Goal: Communication & Community: Answer question/provide support

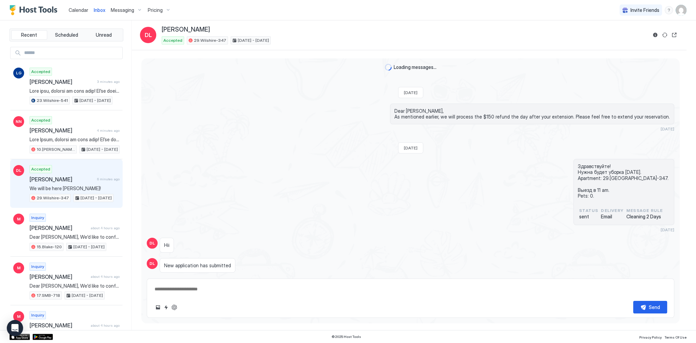
scroll to position [606, 0]
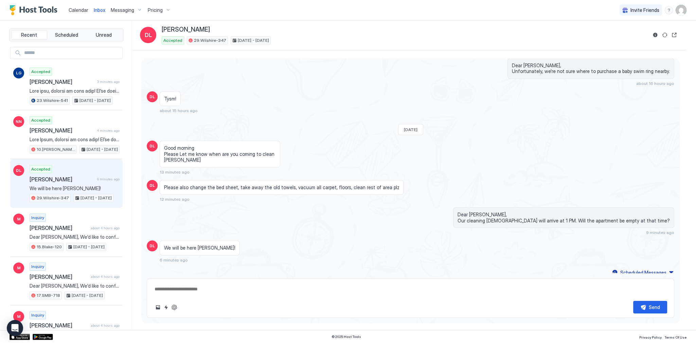
click at [97, 185] on span "We will be here Ty!" at bounding box center [75, 188] width 90 height 6
click at [178, 305] on div "Send" at bounding box center [410, 307] width 513 height 13
click at [174, 307] on button "ChatGPT Auto Reply" at bounding box center [174, 307] width 8 height 8
click at [199, 287] on textarea at bounding box center [410, 289] width 513 height 13
type textarea "*"
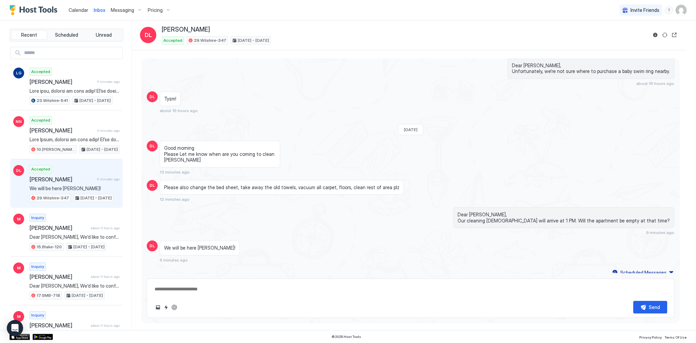
type textarea "**********"
drag, startPoint x: 175, startPoint y: 309, endPoint x: 257, endPoint y: 284, distance: 85.5
click at [257, 284] on div "**********" at bounding box center [410, 297] width 527 height 39
click at [258, 287] on textarea "**********" at bounding box center [410, 289] width 513 height 13
type textarea "*"
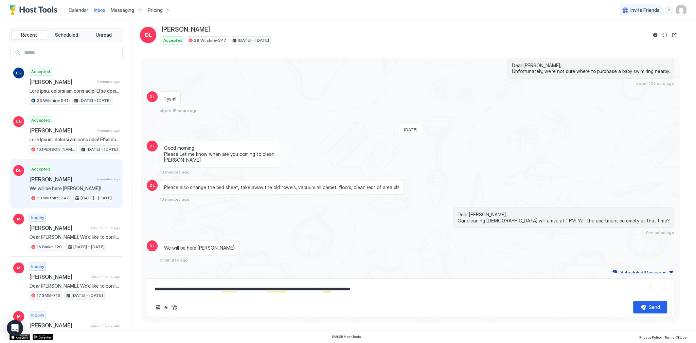
type textarea "**********"
type textarea "*"
type textarea "**********"
type textarea "*"
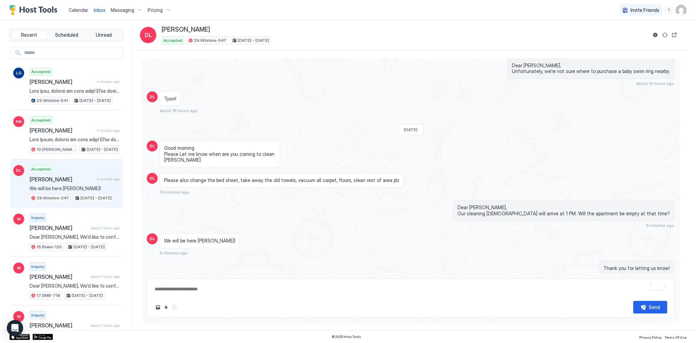
scroll to position [625, 0]
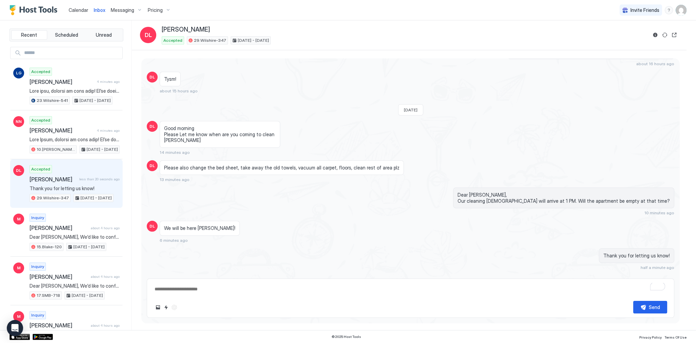
type textarea "*"
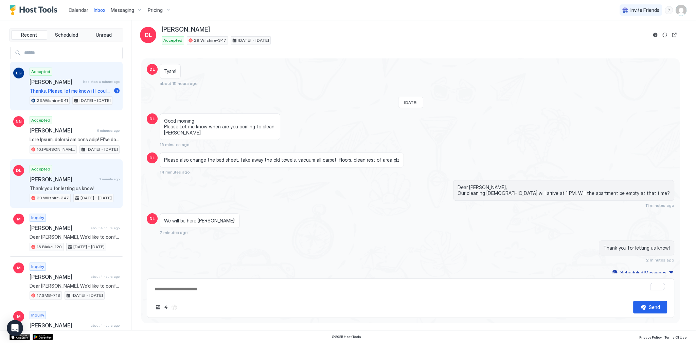
click at [84, 89] on span "Thanks. Please, let me know if I could check in before 4pm… I need to work with…" at bounding box center [71, 91] width 82 height 6
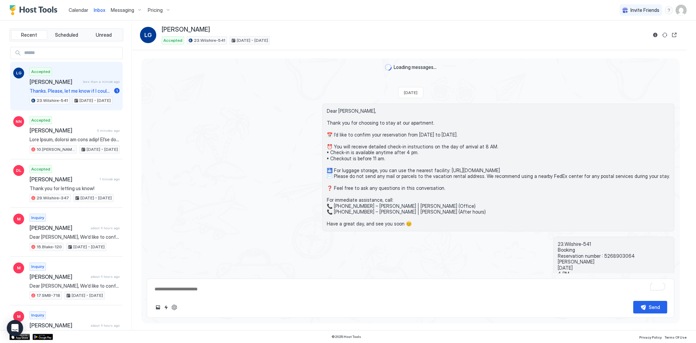
scroll to position [506, 0]
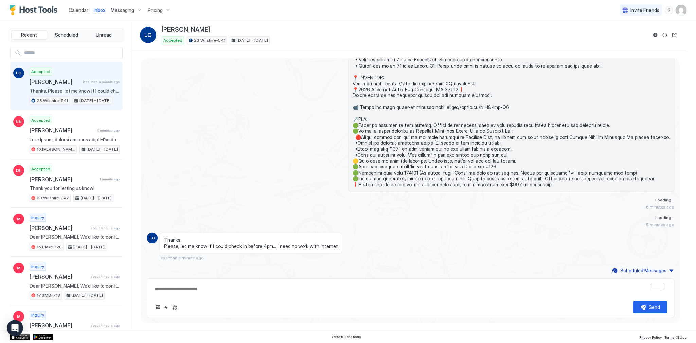
click at [224, 247] on span "Thanks. Please, let me know if I could check in before 4pm… I need to work with…" at bounding box center [251, 243] width 174 height 12
click at [278, 248] on div "6 minutes ago" at bounding box center [410, 291] width 527 height 188
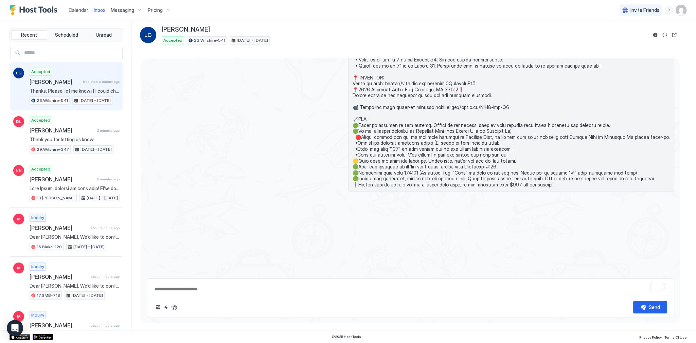
click at [75, 11] on span "Calendar" at bounding box center [79, 10] width 20 height 6
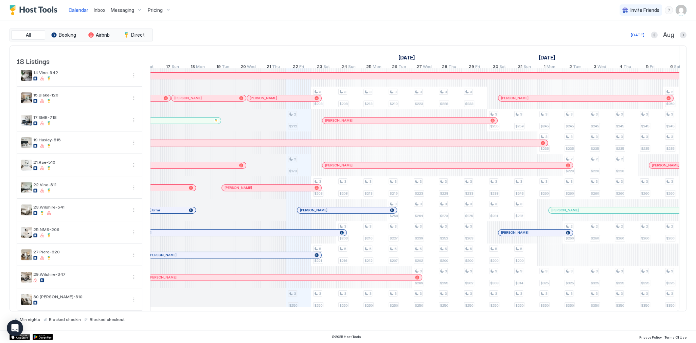
scroll to position [0, 296]
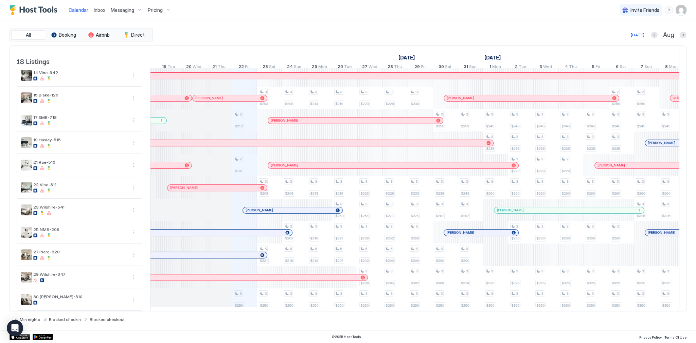
click at [350, 22] on div "All Booking Airbnb Direct Today Aug 18 Listings August 2025 September 2025 Octo…" at bounding box center [348, 175] width 677 height 310
click at [255, 207] on div at bounding box center [254, 209] width 5 height 5
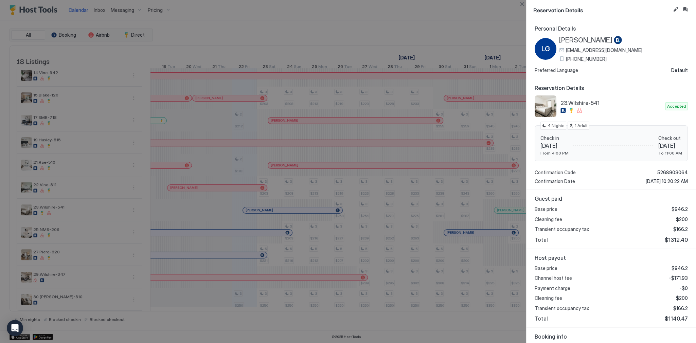
click at [575, 103] on span "23.Wilshire-541" at bounding box center [611, 102] width 102 height 7
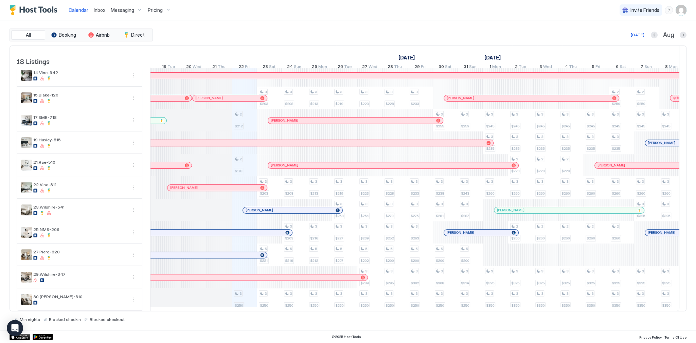
click at [342, 37] on div "Today Aug" at bounding box center [420, 35] width 532 height 8
click at [259, 209] on div "luis guinot" at bounding box center [292, 210] width 99 height 6
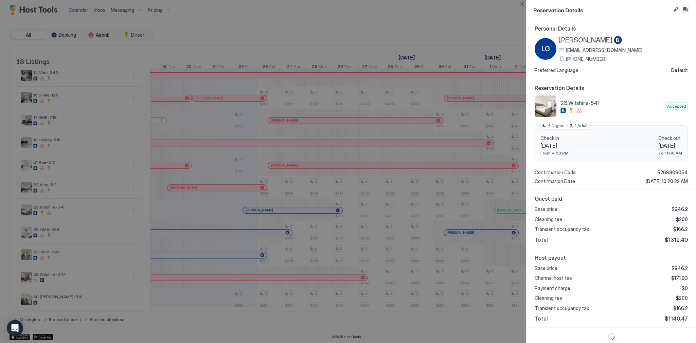
click at [687, 8] on button "Inbox" at bounding box center [685, 9] width 8 height 8
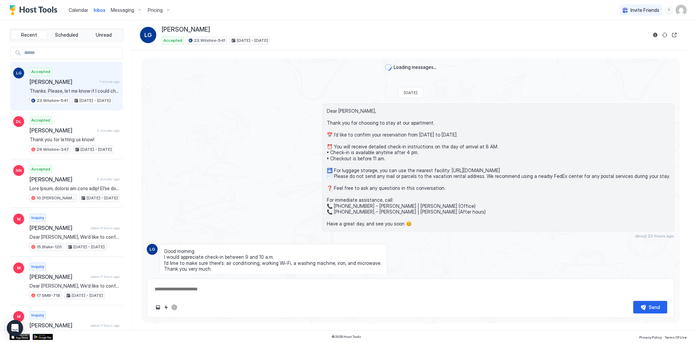
type textarea "*"
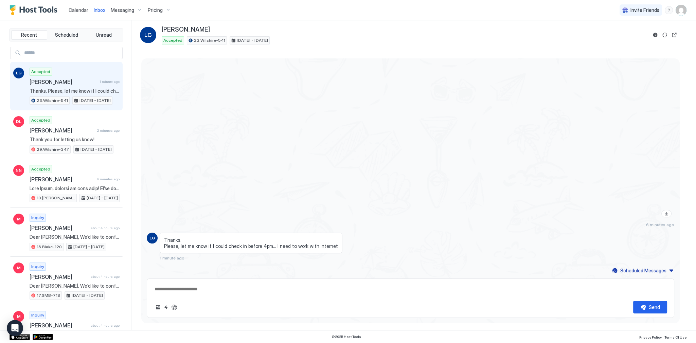
click at [303, 244] on span "Thanks. Please, let me know if I could check in before 4pm… I need to work with…" at bounding box center [251, 243] width 174 height 12
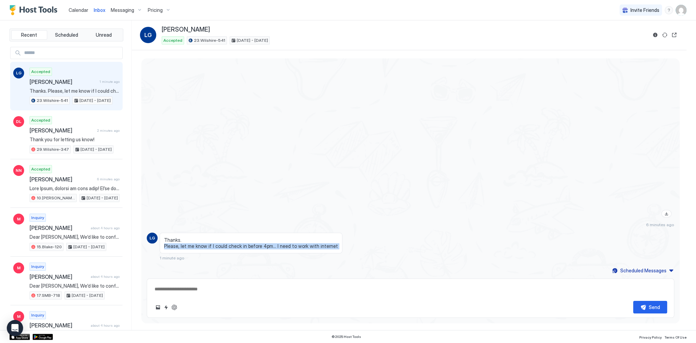
click at [303, 244] on span "Thanks. Please, let me know if I could check in before 4pm… I need to work with…" at bounding box center [251, 243] width 174 height 12
drag, startPoint x: 303, startPoint y: 244, endPoint x: 301, endPoint y: 239, distance: 5.5
click at [301, 239] on span "Thanks. Please, let me know if I could check in before 4pm… I need to work with…" at bounding box center [251, 243] width 174 height 12
click at [302, 244] on span "Thanks. Please, let me know if I could check in before 4pm… I need to work with…" at bounding box center [251, 243] width 174 height 12
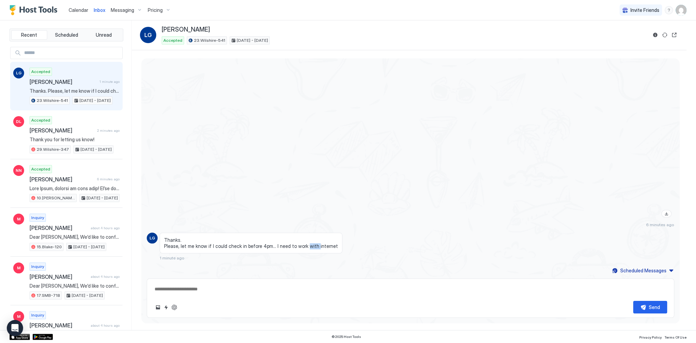
click at [302, 244] on span "Thanks. Please, let me know if I could check in before 4pm… I need to work with…" at bounding box center [251, 243] width 174 height 12
drag, startPoint x: 302, startPoint y: 244, endPoint x: 299, endPoint y: 238, distance: 6.1
click at [299, 238] on span "Thanks. Please, let me know if I could check in before 4pm… I need to work with…" at bounding box center [251, 243] width 174 height 12
click at [299, 239] on span "Thanks. Please, let me know if I could check in before 4pm… I need to work with…" at bounding box center [251, 243] width 174 height 12
click at [299, 242] on span "Thanks. Please, let me know if I could check in before 4pm… I need to work with…" at bounding box center [251, 243] width 174 height 12
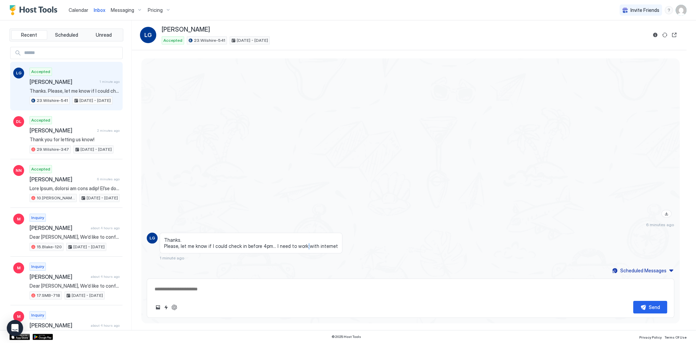
click at [299, 242] on span "Thanks. Please, let me know if I could check in before 4pm… I need to work with…" at bounding box center [251, 243] width 174 height 12
drag, startPoint x: 299, startPoint y: 242, endPoint x: 298, endPoint y: 237, distance: 4.9
click at [298, 237] on span "Thanks. Please, let me know if I could check in before 4pm… I need to work with…" at bounding box center [251, 243] width 174 height 12
click at [298, 239] on span "Thanks. Please, let me know if I could check in before 4pm… I need to work with…" at bounding box center [251, 243] width 174 height 12
click at [249, 107] on div "7 minutes ago" at bounding box center [410, 141] width 527 height 174
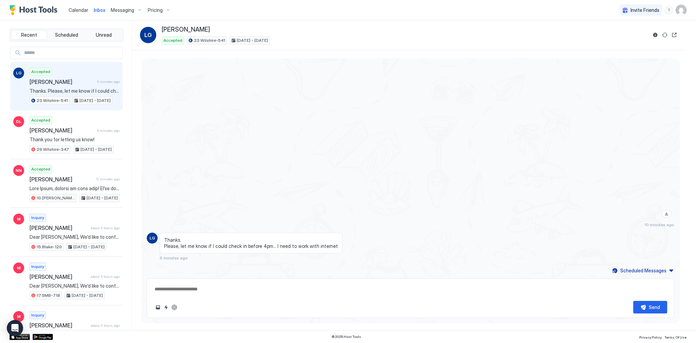
scroll to position [820, 0]
click at [387, 239] on div "Thanks. Please, let me know if I could check in before 4pm… I need to work with…" at bounding box center [344, 247] width 369 height 28
click at [265, 294] on textarea at bounding box center [410, 289] width 513 height 13
click at [167, 308] on button "Quick reply" at bounding box center [166, 307] width 8 height 8
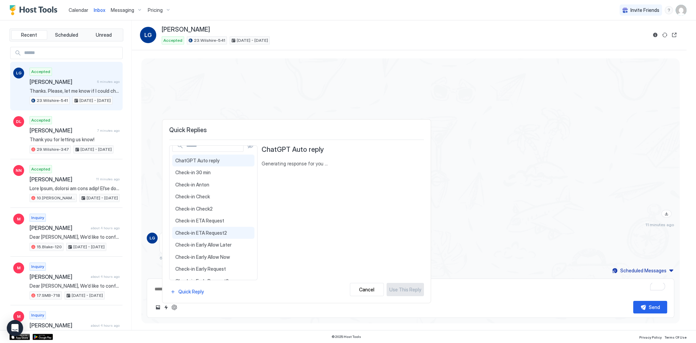
scroll to position [54, 0]
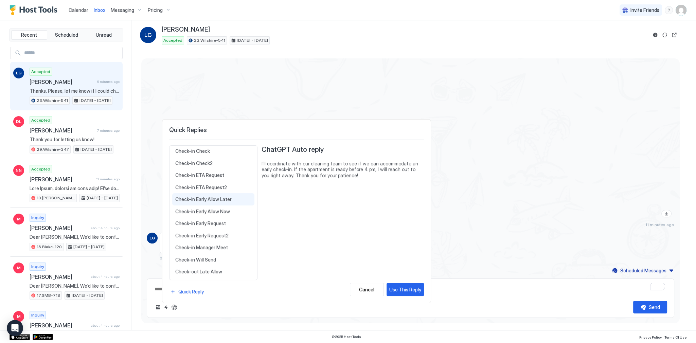
click at [242, 199] on span "Check-in Early Allow Later" at bounding box center [213, 199] width 76 height 6
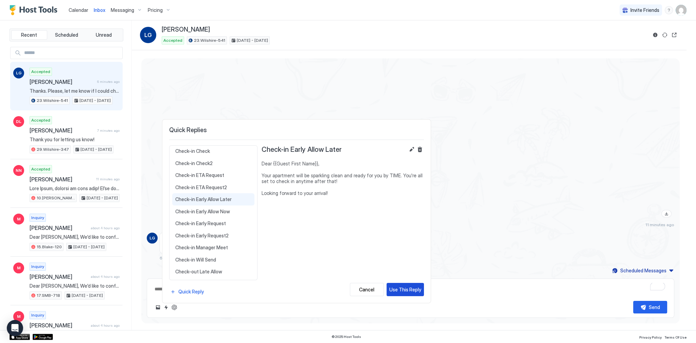
click at [401, 290] on div "Use This Reply" at bounding box center [405, 289] width 32 height 7
type textarea "*"
type textarea "**********"
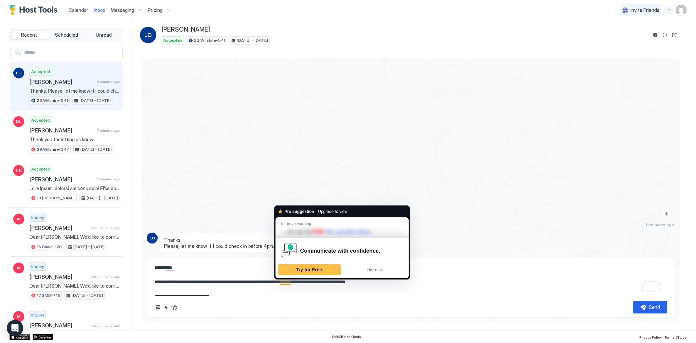
click at [286, 282] on textarea "**********" at bounding box center [410, 278] width 513 height 34
type textarea "*"
type textarea "**********"
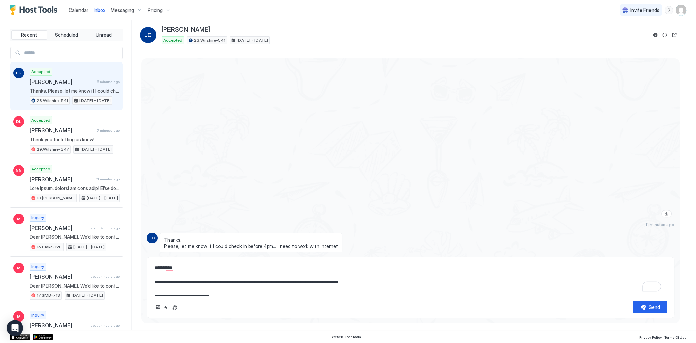
type textarea "*"
type textarea "**********"
type textarea "*"
type textarea "**********"
type textarea "*"
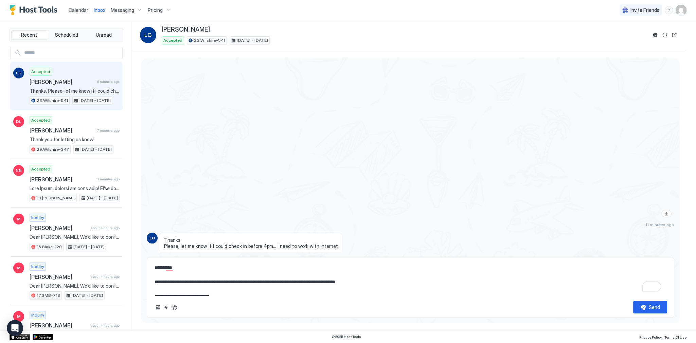
type textarea "**********"
type textarea "*"
type textarea "**********"
type textarea "*"
type textarea "**********"
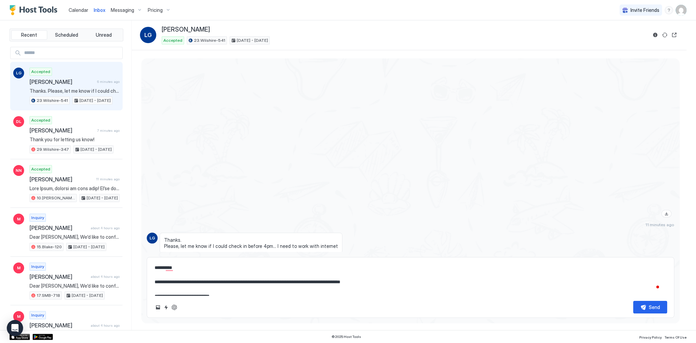
type textarea "*"
type textarea "**********"
type textarea "*"
type textarea "**********"
type textarea "*"
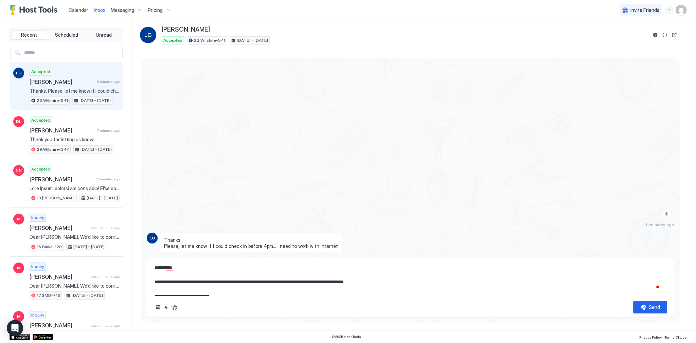
type textarea "**********"
type textarea "*"
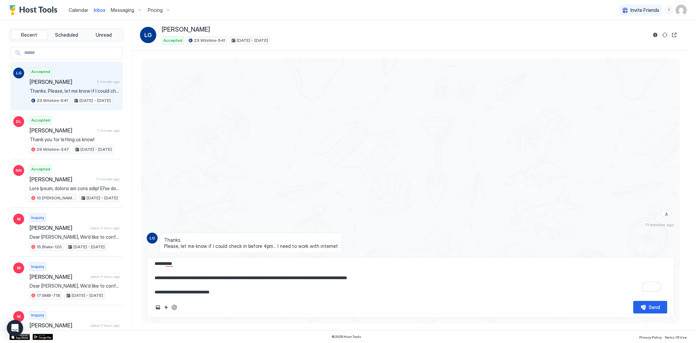
scroll to position [0, 0]
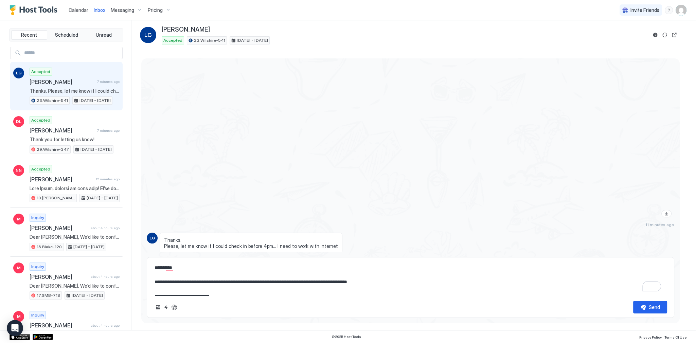
type textarea "**********"
click at [657, 33] on button "Reservation information" at bounding box center [655, 35] width 8 height 8
type textarea "*"
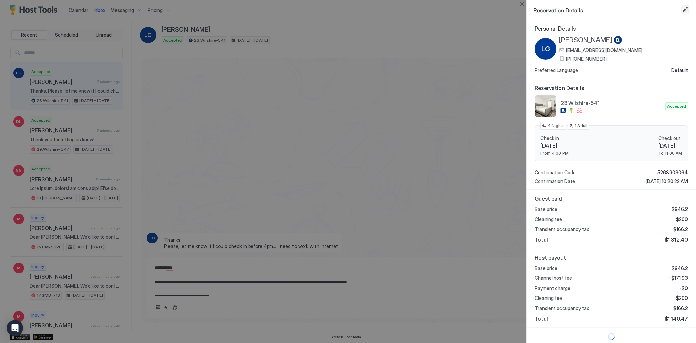
click at [682, 8] on button "Edit reservation" at bounding box center [685, 9] width 8 height 8
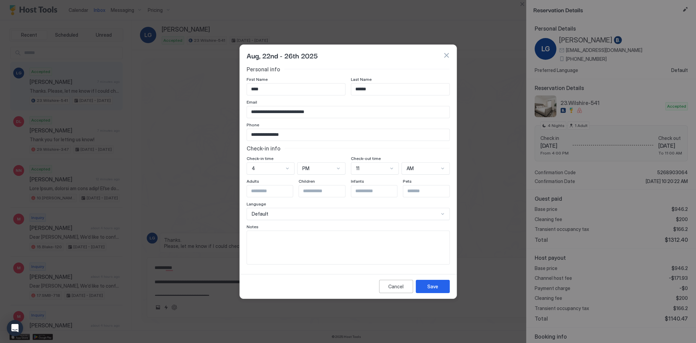
click at [308, 90] on input "****" at bounding box center [296, 90] width 98 height 12
type input "****"
type input "******"
click at [423, 286] on button "Save" at bounding box center [433, 286] width 34 height 13
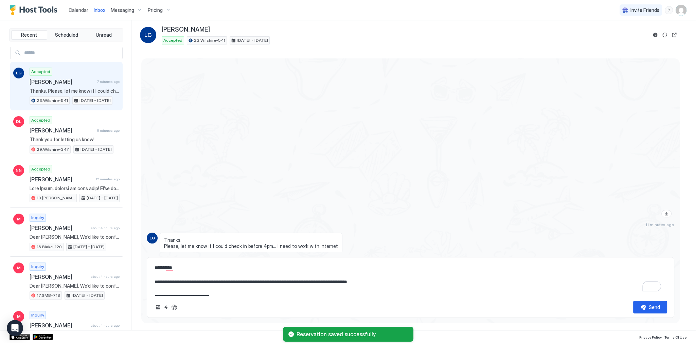
click at [169, 269] on textarea "**********" at bounding box center [410, 278] width 513 height 34
type textarea "*"
type textarea "**********"
click at [242, 268] on textarea "**********" at bounding box center [410, 278] width 513 height 34
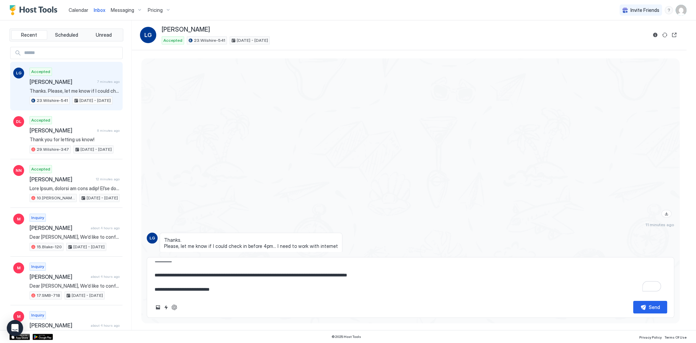
click at [347, 277] on textarea "**********" at bounding box center [410, 278] width 513 height 34
type textarea "*"
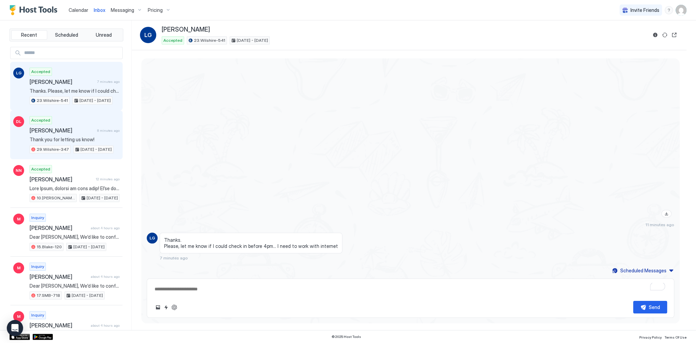
scroll to position [0, 0]
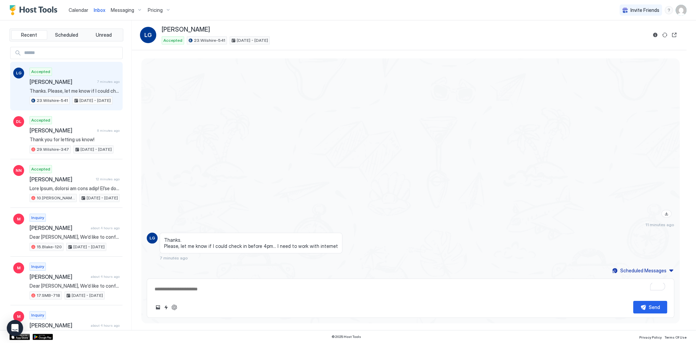
click at [167, 313] on div "Send" at bounding box center [410, 307] width 513 height 13
click at [167, 310] on button "Quick reply" at bounding box center [166, 307] width 8 height 8
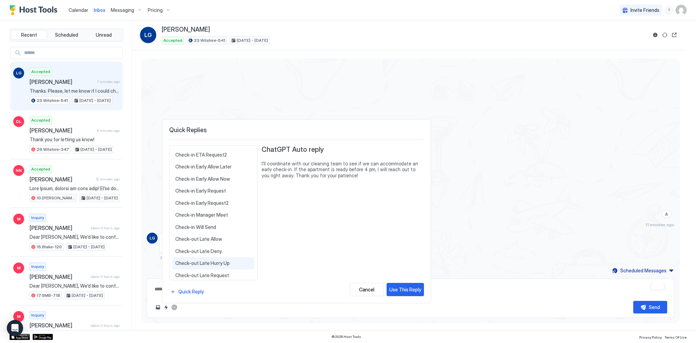
scroll to position [81, 0]
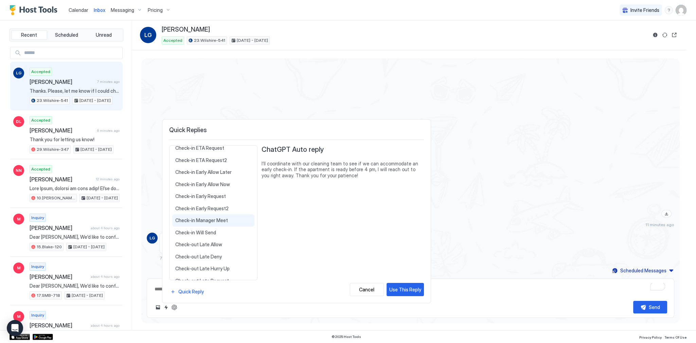
click at [215, 219] on span "Check-in Manager Meet" at bounding box center [213, 220] width 76 height 6
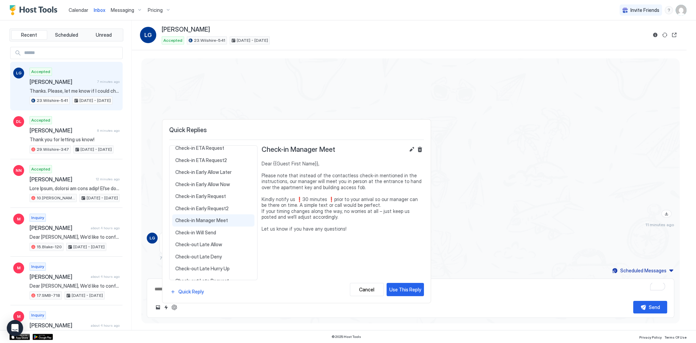
click at [325, 185] on span "Dear {{Guest First Name}}, Please note that instead of the contactless check-in…" at bounding box center [342, 196] width 162 height 71
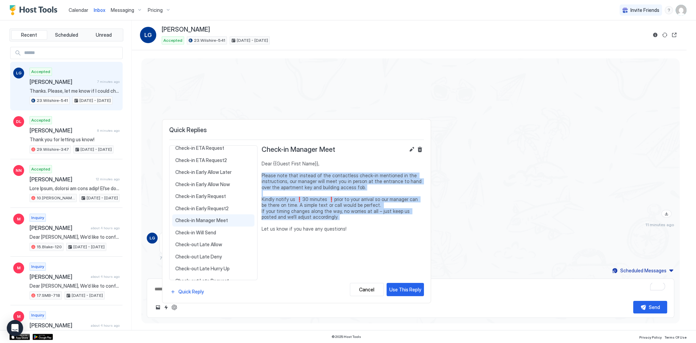
drag, startPoint x: 325, startPoint y: 185, endPoint x: 329, endPoint y: 213, distance: 28.2
click at [329, 213] on span "Dear {{Guest First Name}}, Please note that instead of the contactless check-in…" at bounding box center [342, 196] width 162 height 71
copy span "Please note that instead of the contactless check-in mentioned in the instructi…"
click at [279, 101] on div at bounding box center [348, 171] width 696 height 343
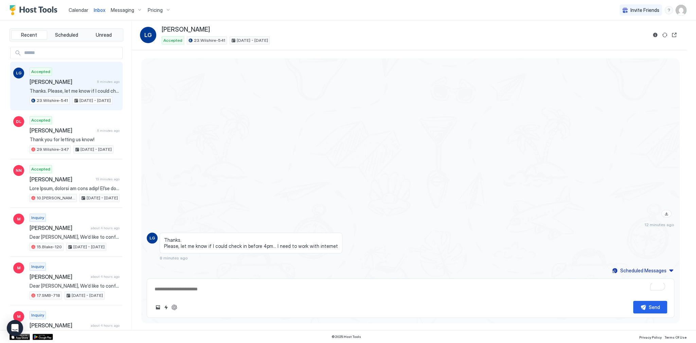
click at [340, 175] on div at bounding box center [489, 137] width 369 height 166
click at [312, 288] on textarea "To enrich screen reader interactions, please activate Accessibility in Grammarl…" at bounding box center [410, 289] width 513 height 13
paste textarea "**********"
type textarea "*"
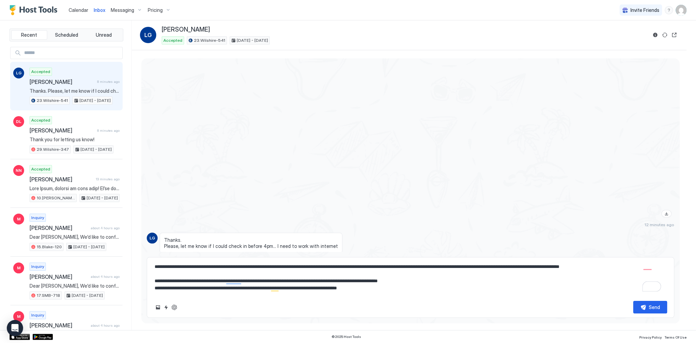
scroll to position [0, 0]
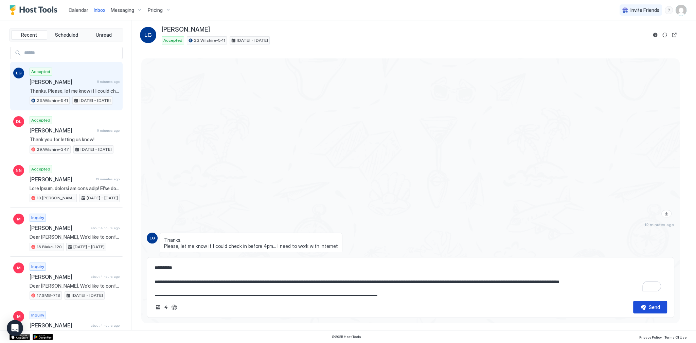
type textarea "**********"
click at [642, 307] on button "Send" at bounding box center [650, 307] width 34 height 13
type textarea "*"
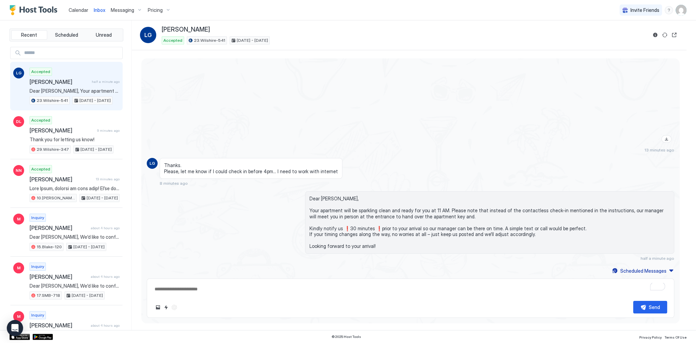
scroll to position [888, 0]
click at [210, 44] on div "Inbox LG Luis Guinot Accepted 23.Wilshire-541 Aug 22 - 26, 2025" at bounding box center [409, 35] width 554 height 30
click at [209, 44] on div "Inbox LG Luis Guinot Accepted 23.Wilshire-541 Aug 22 - 26, 2025" at bounding box center [409, 35] width 554 height 30
click at [209, 44] on div "23.Wilshire-541" at bounding box center [207, 40] width 40 height 8
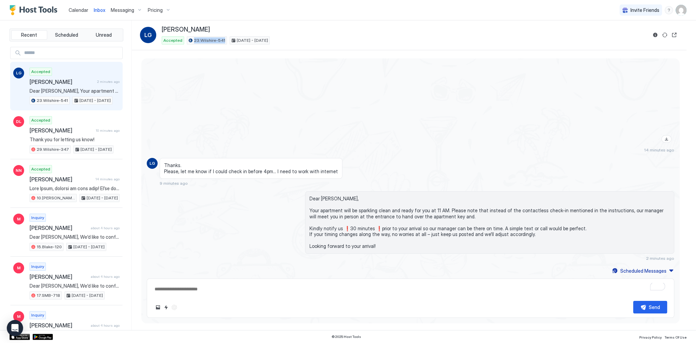
click at [209, 44] on div "23.Wilshire-541" at bounding box center [207, 40] width 40 height 8
click at [442, 230] on span "Dear [PERSON_NAME], Your apartment will be sparkling clean and ready for you at…" at bounding box center [489, 223] width 360 height 54
click at [206, 98] on div "14 minutes ago" at bounding box center [410, 66] width 527 height 174
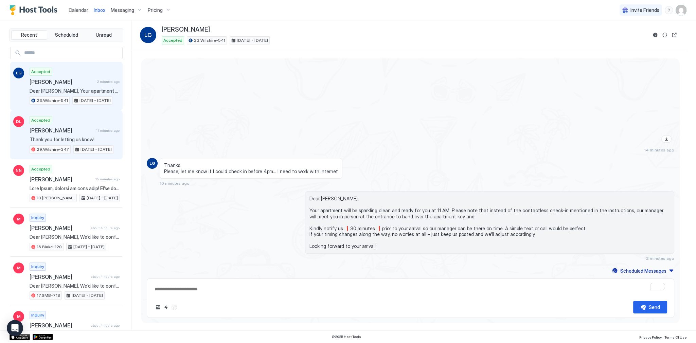
click at [84, 123] on div "Accepted Daisy Liu 11 minutes ago Thank you for letting us know! 29.Wilshire-34…" at bounding box center [75, 134] width 90 height 37
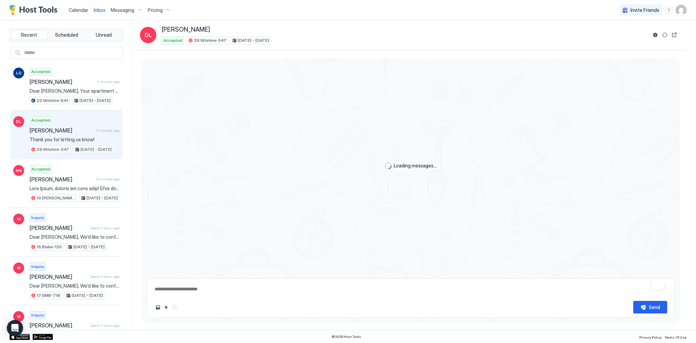
click at [334, 125] on div "Loading messages..." at bounding box center [410, 165] width 538 height 215
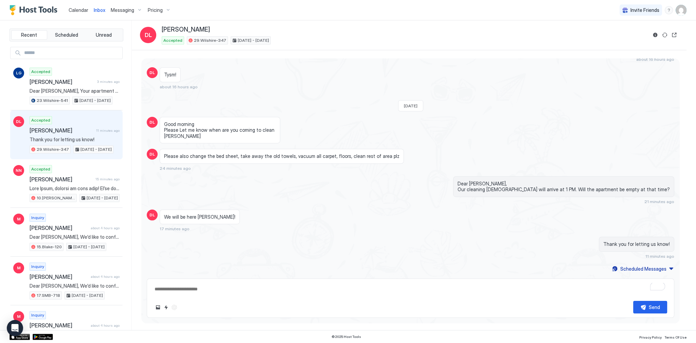
scroll to position [499, 0]
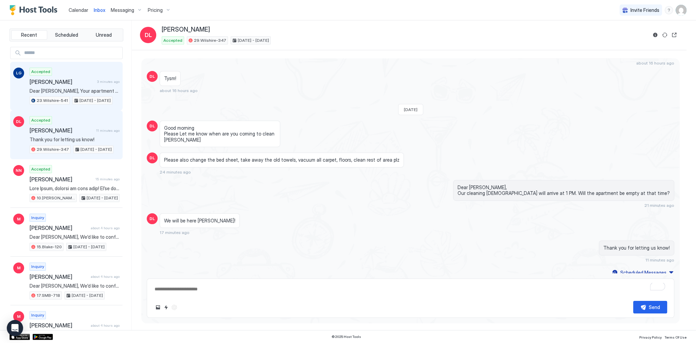
click at [60, 91] on span "Dear [PERSON_NAME], Your apartment will be sparkling clean and ready for you at…" at bounding box center [75, 91] width 90 height 6
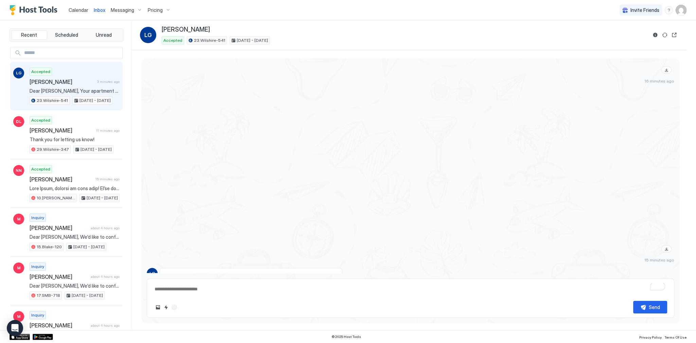
scroll to position [895, 0]
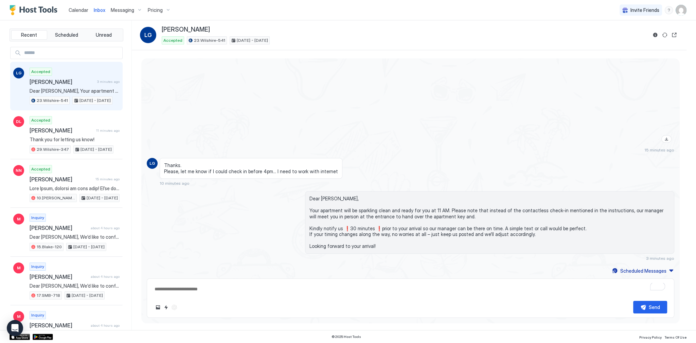
click at [391, 208] on span "Dear [PERSON_NAME], Your apartment will be sparkling clean and ready for you at…" at bounding box center [489, 223] width 360 height 54
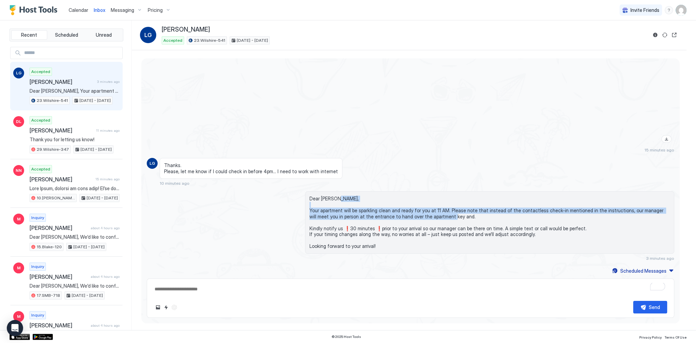
click at [391, 208] on span "Dear [PERSON_NAME], Your apartment will be sparkling clean and ready for you at…" at bounding box center [489, 223] width 360 height 54
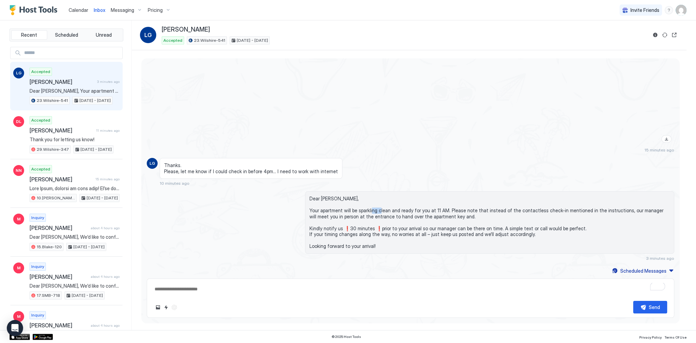
click at [391, 208] on span "Dear [PERSON_NAME], Your apartment will be sparkling clean and ready for you at…" at bounding box center [489, 223] width 360 height 54
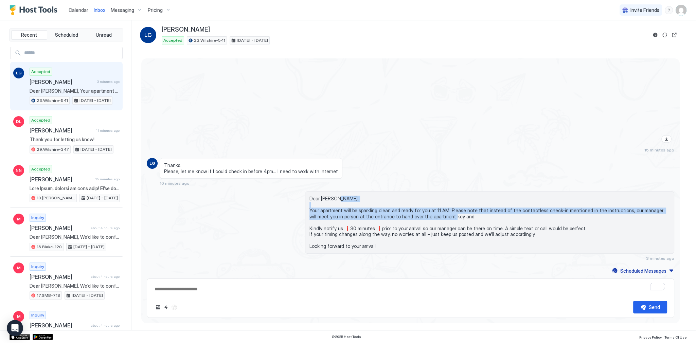
click at [391, 208] on span "Dear [PERSON_NAME], Your apartment will be sparkling clean and ready for you at…" at bounding box center [489, 223] width 360 height 54
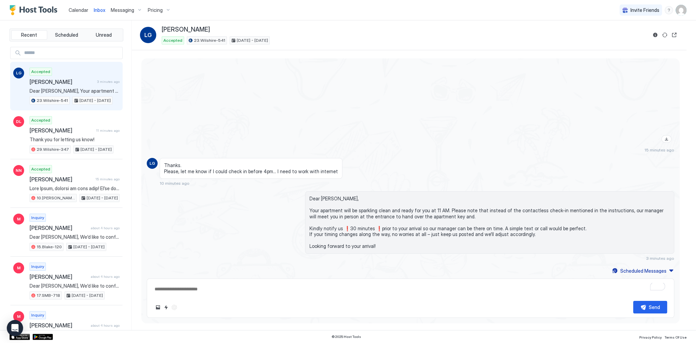
click at [370, 205] on span "Dear [PERSON_NAME], Your apartment will be sparkling clean and ready for you at…" at bounding box center [489, 223] width 360 height 54
click at [375, 206] on span "Dear [PERSON_NAME], Your apartment will be sparkling clean and ready for you at…" at bounding box center [489, 223] width 360 height 54
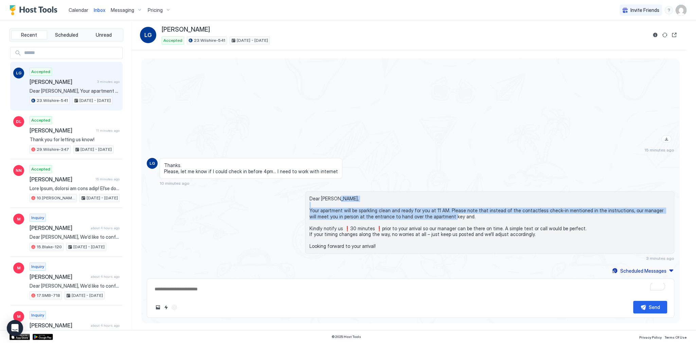
click at [375, 206] on span "Dear [PERSON_NAME], Your apartment will be sparkling clean and ready for you at…" at bounding box center [489, 223] width 360 height 54
click at [411, 215] on span "Dear [PERSON_NAME], Your apartment will be sparkling clean and ready for you at…" at bounding box center [489, 223] width 360 height 54
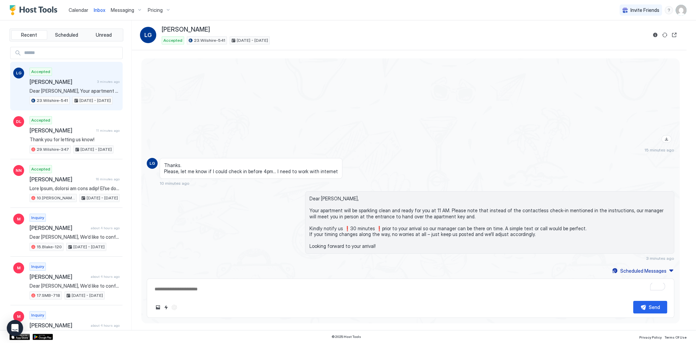
click at [411, 215] on span "Dear [PERSON_NAME], Your apartment will be sparkling clean and ready for you at…" at bounding box center [489, 223] width 360 height 54
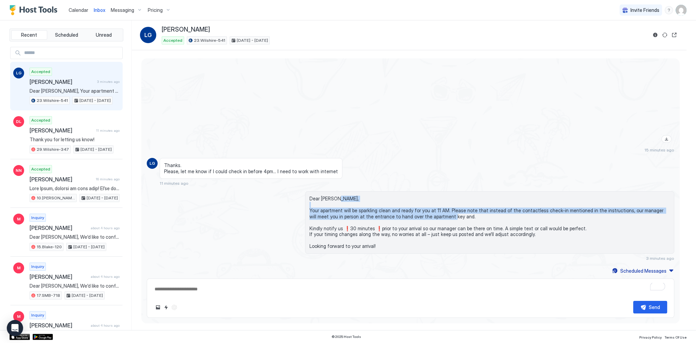
click at [411, 215] on span "Dear [PERSON_NAME], Your apartment will be sparkling clean and ready for you at…" at bounding box center [489, 223] width 360 height 54
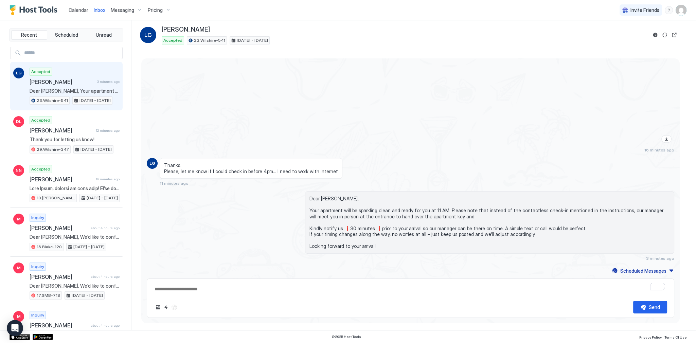
click at [306, 193] on div "Dear [PERSON_NAME], Your apartment will be sparkling clean and ready for you at…" at bounding box center [489, 222] width 369 height 62
click at [349, 141] on div at bounding box center [489, 62] width 369 height 166
type textarea "*"
drag, startPoint x: 228, startPoint y: 120, endPoint x: 214, endPoint y: 108, distance: 18.3
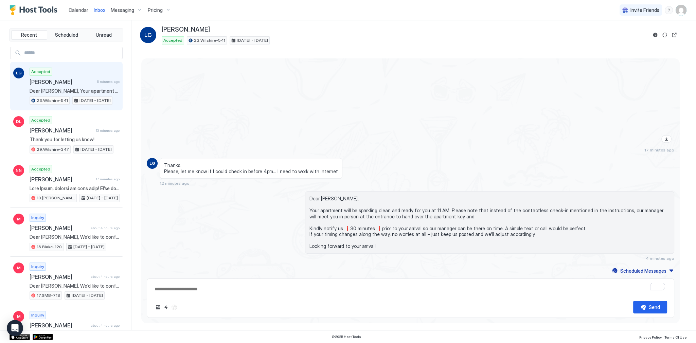
click at [228, 120] on div "17 minutes ago" at bounding box center [410, 66] width 527 height 174
click at [81, 9] on span "Calendar" at bounding box center [79, 10] width 20 height 6
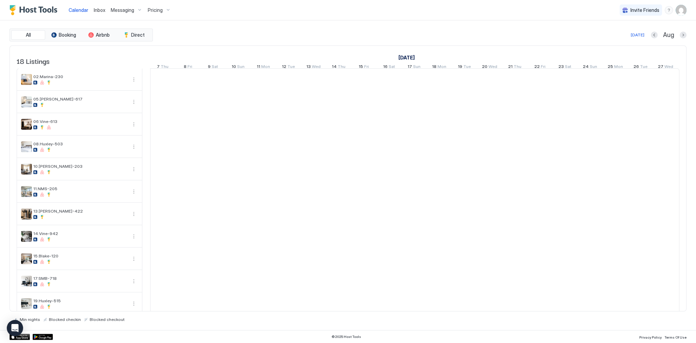
scroll to position [0, 377]
click at [373, 37] on div "Today Aug" at bounding box center [420, 35] width 532 height 8
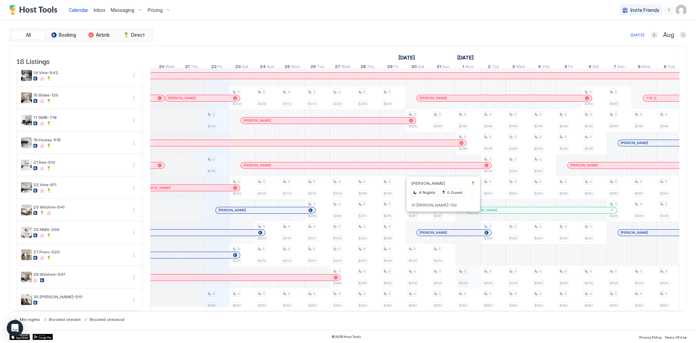
scroll to position [0, 0]
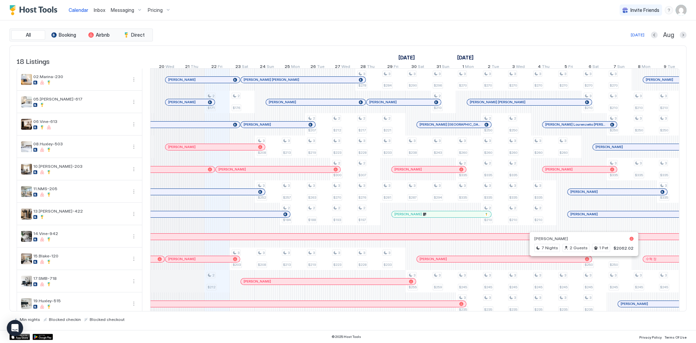
click at [334, 33] on div "Today Aug" at bounding box center [420, 35] width 532 height 8
click at [311, 38] on div "Today Aug" at bounding box center [420, 35] width 532 height 8
click at [437, 43] on div "All Booking Airbnb Direct Today Aug 18 Listings August 2025 September 2025 Octo…" at bounding box center [348, 175] width 677 height 293
click at [123, 8] on span "Messaging" at bounding box center [122, 10] width 23 height 6
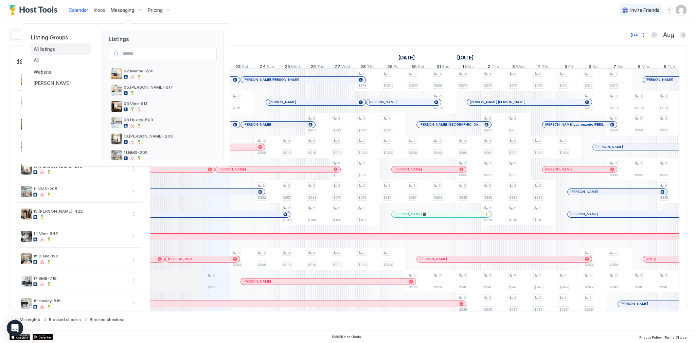
click at [52, 45] on div "All listings" at bounding box center [61, 49] width 60 height 12
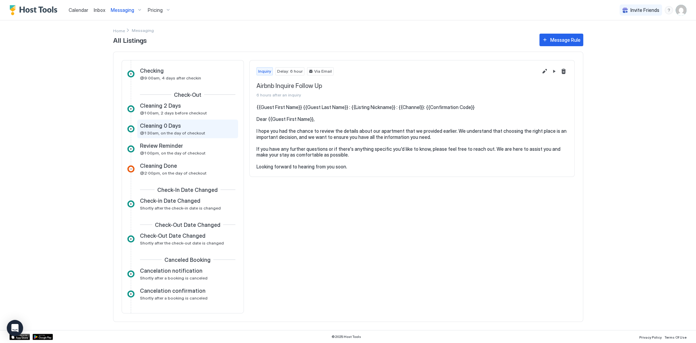
scroll to position [217, 0]
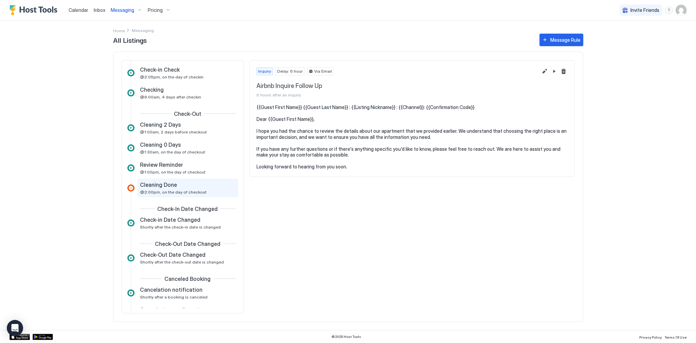
click at [180, 183] on div "Cleaning Done" at bounding box center [183, 184] width 86 height 7
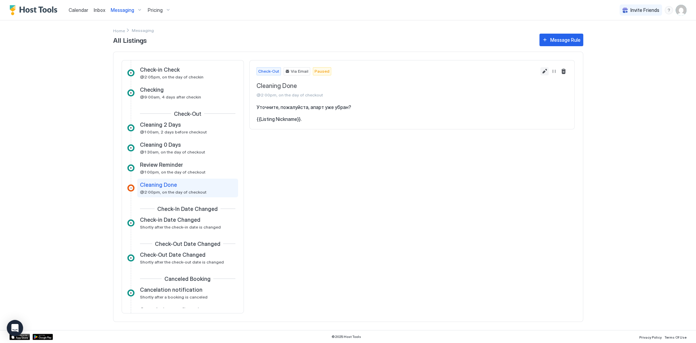
click at [543, 68] on button "Edit message rule" at bounding box center [544, 71] width 8 height 8
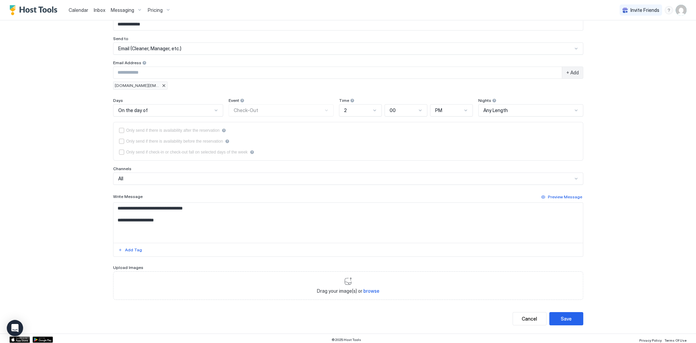
scroll to position [46, 0]
click at [233, 213] on textarea "**********" at bounding box center [347, 221] width 469 height 40
click at [251, 210] on textarea "**********" at bounding box center [347, 221] width 469 height 40
click at [255, 206] on textarea "**********" at bounding box center [347, 221] width 469 height 40
type textarea "**********"
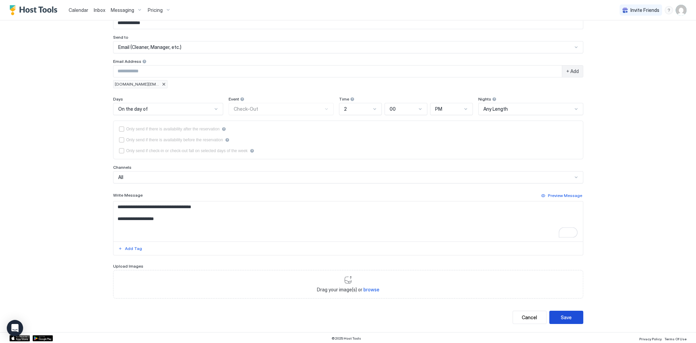
click at [569, 316] on button "Save" at bounding box center [566, 317] width 34 height 13
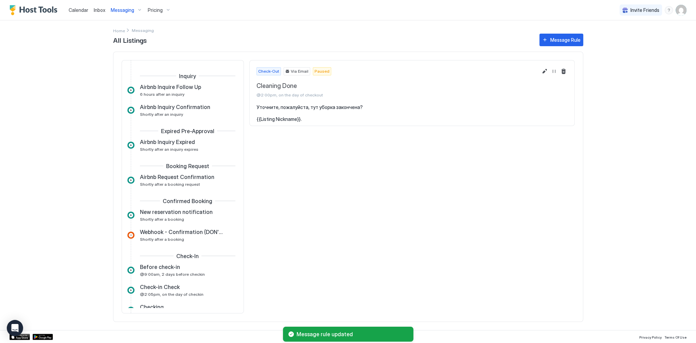
scroll to position [218, 0]
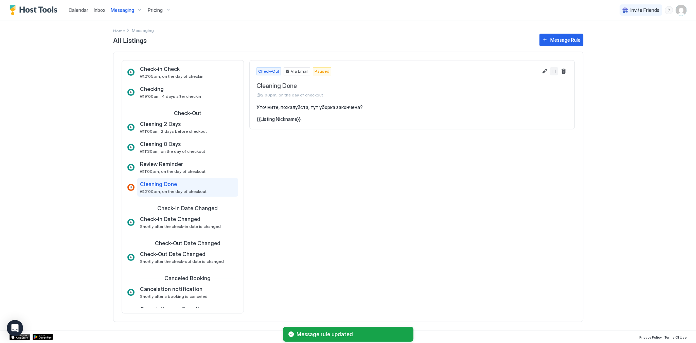
click at [553, 71] on button "Resume Message Rule" at bounding box center [554, 71] width 8 height 8
click at [429, 112] on pre "Уточните, пожалуйста, тут уборка закончена? {{Listing Nickname}}." at bounding box center [411, 113] width 311 height 18
click at [552, 73] on button "Resume Message Rule" at bounding box center [554, 71] width 8 height 8
click at [464, 246] on div "Check-Out Via Email Paused Cleaning Done @2:00pm, on the day of checkout Уточни…" at bounding box center [411, 186] width 325 height 253
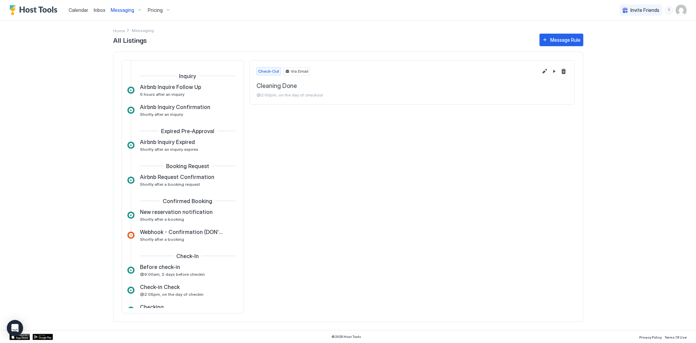
scroll to position [218, 0]
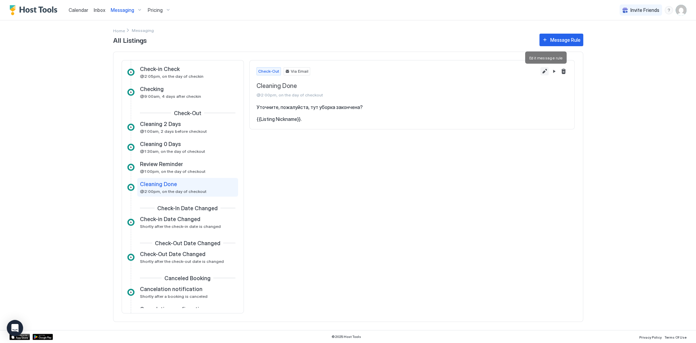
click at [543, 68] on button "Edit message rule" at bounding box center [544, 71] width 8 height 8
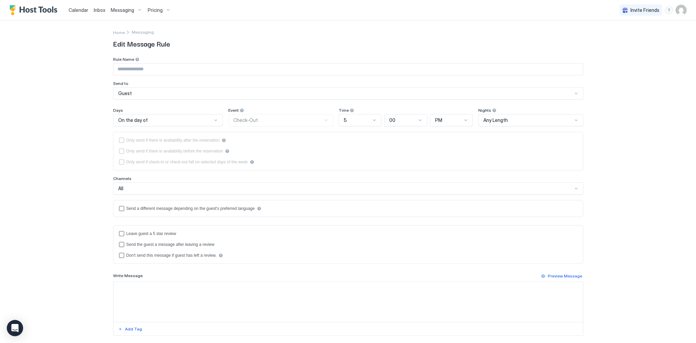
type input "**********"
type textarea "**********"
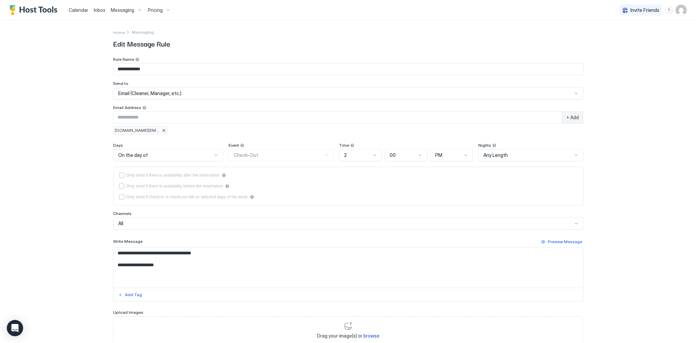
click at [363, 152] on div "2" at bounding box center [357, 155] width 27 height 6
click at [349, 205] on div "4" at bounding box center [361, 210] width 42 height 13
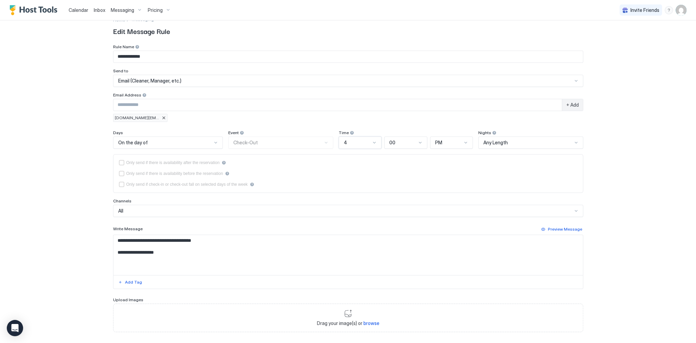
scroll to position [46, 0]
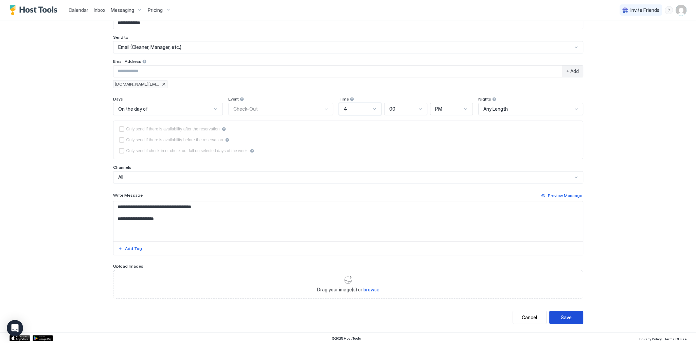
click at [561, 318] on div "Save" at bounding box center [566, 317] width 11 height 7
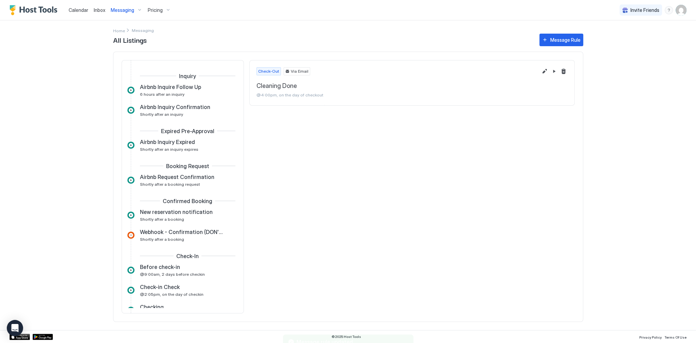
scroll to position [218, 0]
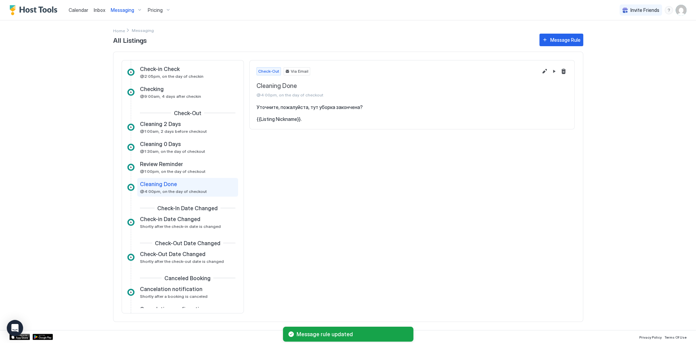
click at [76, 11] on span "Calendar" at bounding box center [79, 10] width 20 height 6
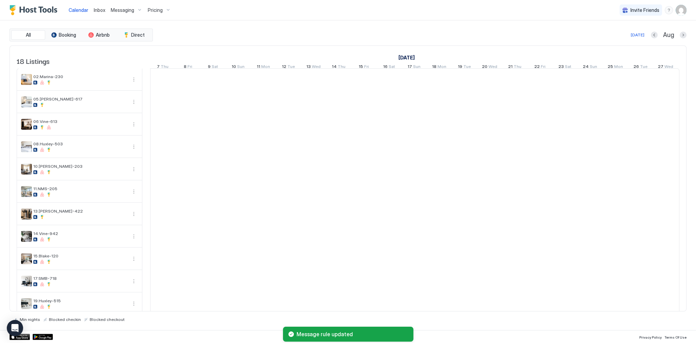
scroll to position [0, 377]
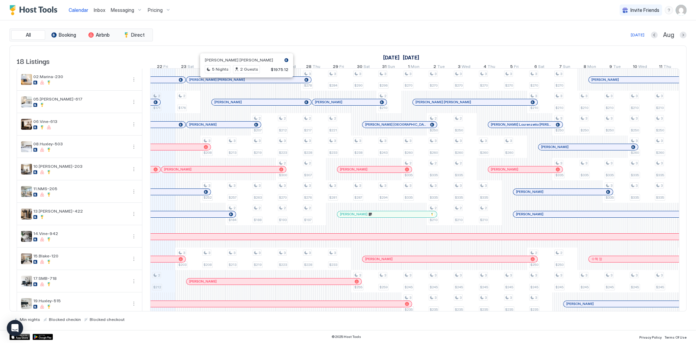
click at [103, 12] on span "Inbox" at bounding box center [100, 10] width 12 height 6
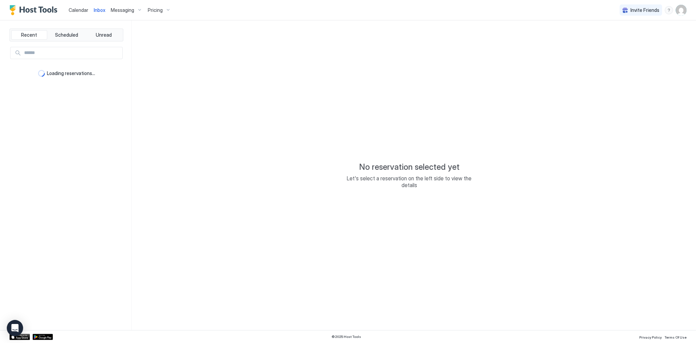
click at [103, 11] on span "Inbox" at bounding box center [100, 10] width 12 height 6
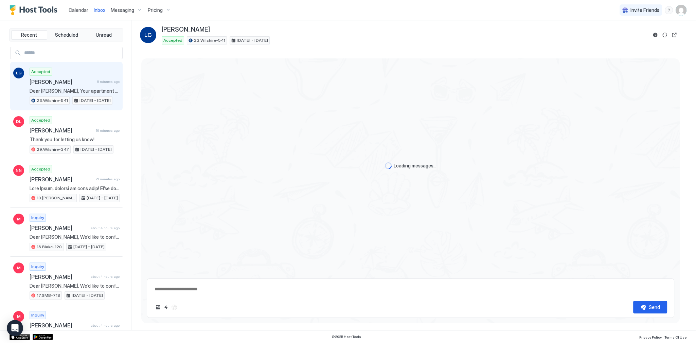
type textarea "*"
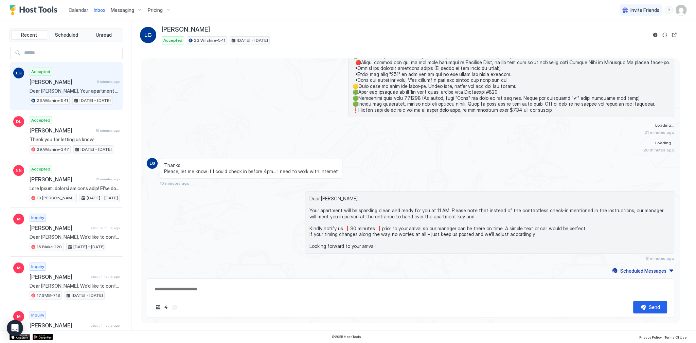
click at [121, 9] on span "Messaging" at bounding box center [122, 10] width 23 height 6
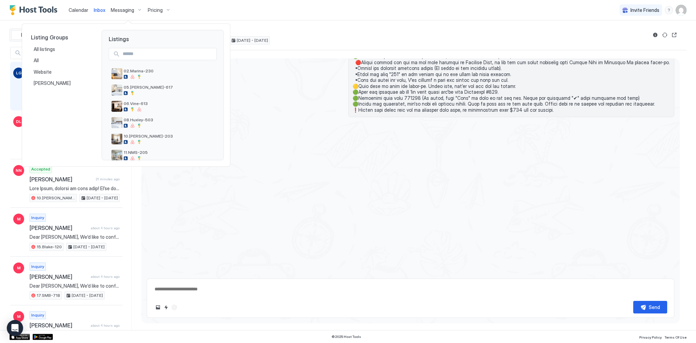
click at [299, 128] on div at bounding box center [348, 171] width 696 height 343
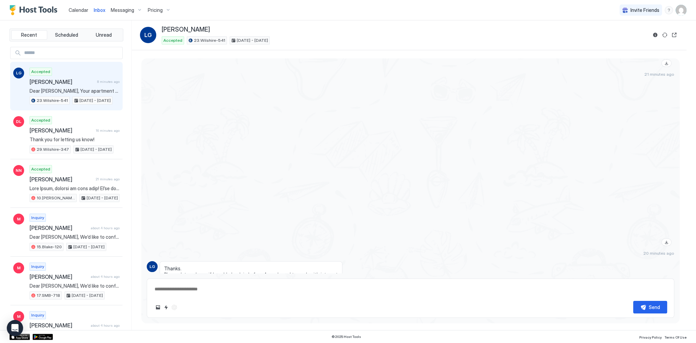
scroll to position [809, 0]
click at [323, 116] on div at bounding box center [489, 171] width 369 height 166
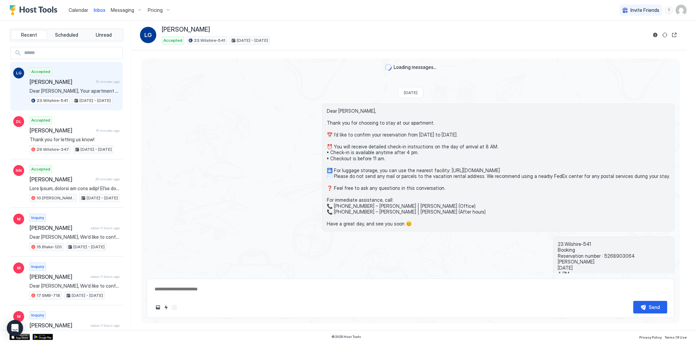
scroll to position [574, 0]
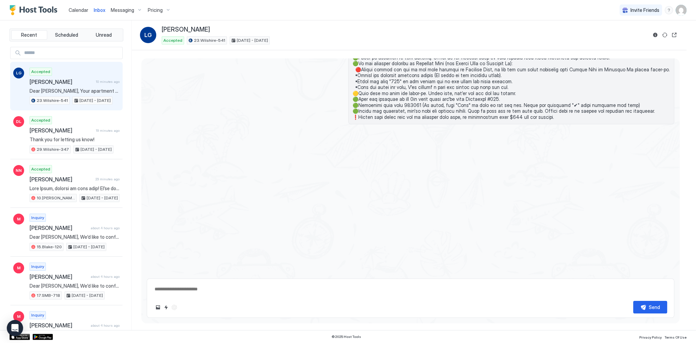
type textarea "*"
click at [404, 112] on span at bounding box center [510, 40] width 317 height 161
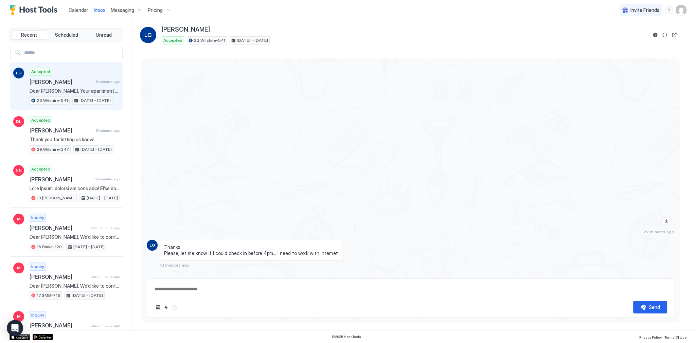
scroll to position [918, 0]
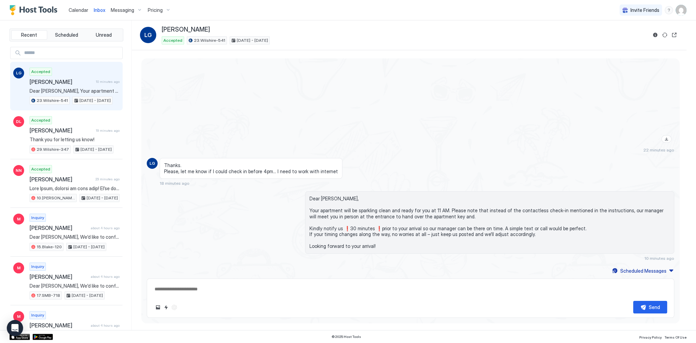
click at [253, 168] on span "Thanks. Please, let me know if I could check in before 4pm… I need to work with…" at bounding box center [251, 168] width 174 height 12
click at [286, 163] on span "Thanks. Please, let me know if I could check in before 4pm… I need to work with…" at bounding box center [251, 168] width 174 height 12
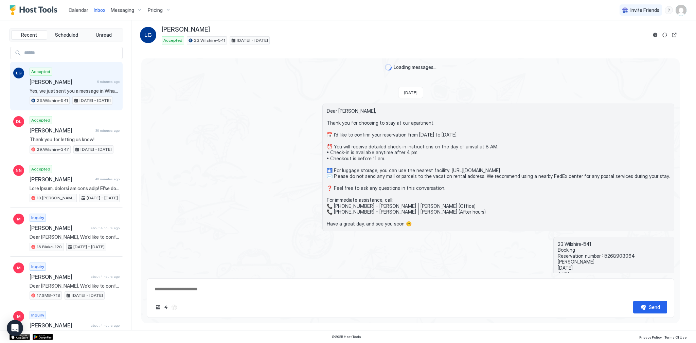
type textarea "*"
